Goal: Information Seeking & Learning: Learn about a topic

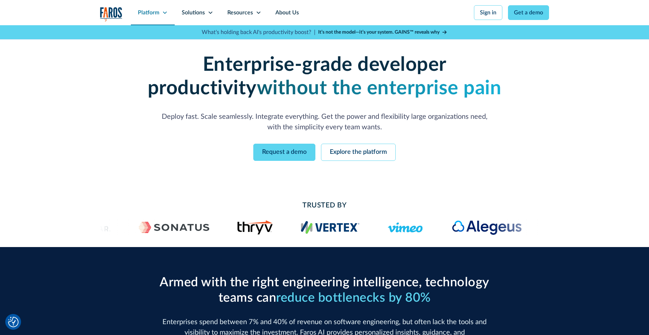
click at [163, 12] on icon at bounding box center [165, 13] width 6 height 6
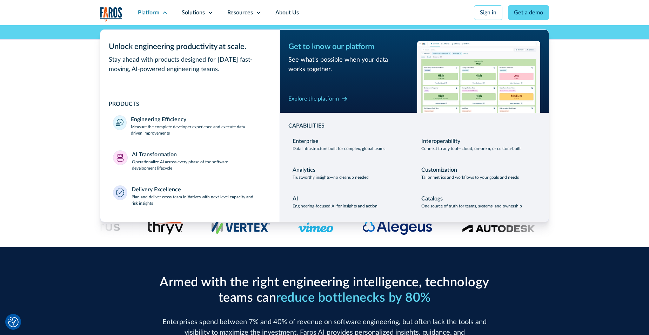
click at [37, 83] on div "Enterprise-grade developer productivity without the enterprise pain Deploy fast…" at bounding box center [324, 107] width 649 height 164
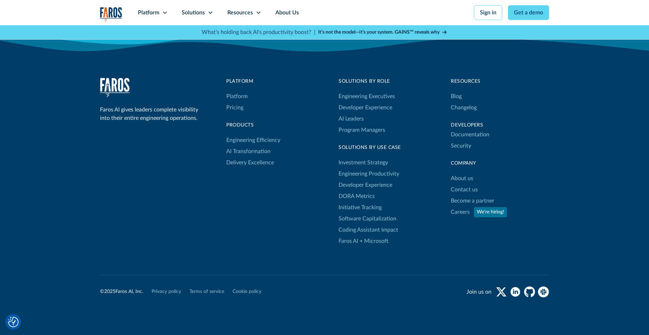
scroll to position [2280, 0]
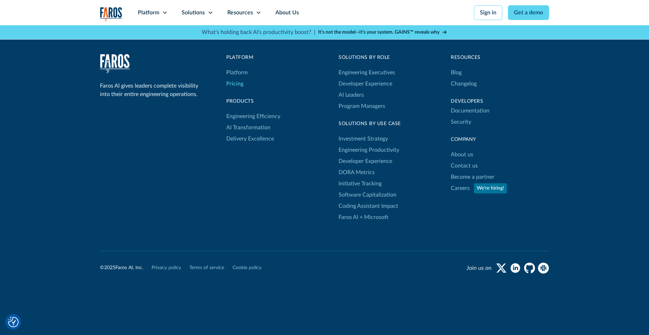
click at [230, 81] on link "Pricing" at bounding box center [234, 83] width 17 height 11
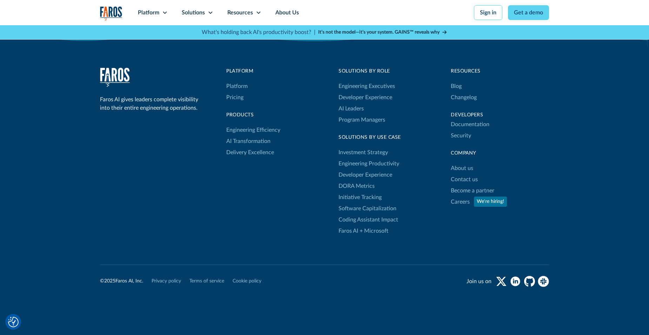
scroll to position [772, 0]
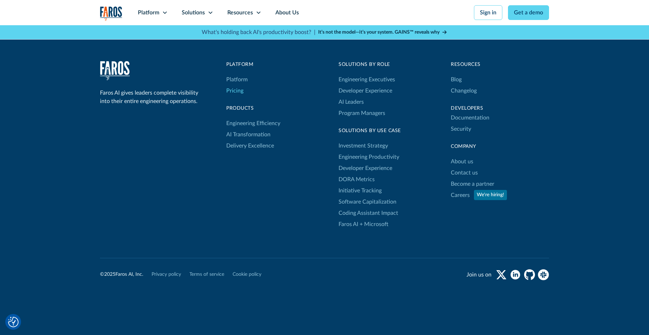
click at [235, 90] on link "Pricing" at bounding box center [234, 90] width 17 height 11
